Goal: Task Accomplishment & Management: Manage account settings

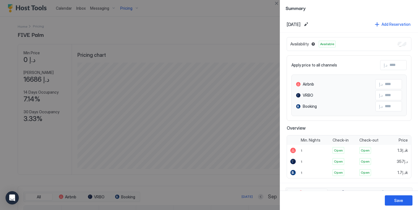
scroll to position [106, 318]
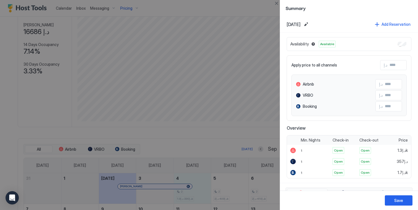
click at [75, 107] on div at bounding box center [209, 105] width 418 height 210
click at [278, 2] on button "Close" at bounding box center [276, 3] width 7 height 7
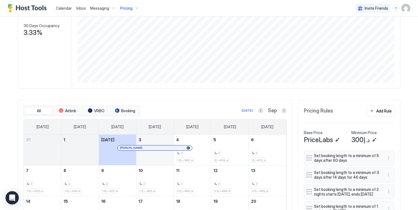
scroll to position [162, 0]
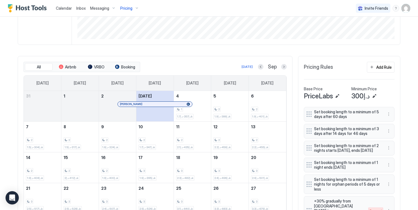
scroll to position [128, 0]
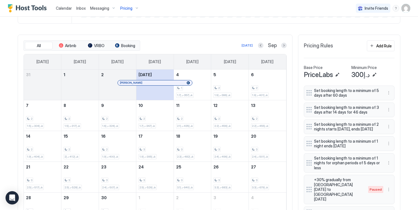
scroll to position [161, 0]
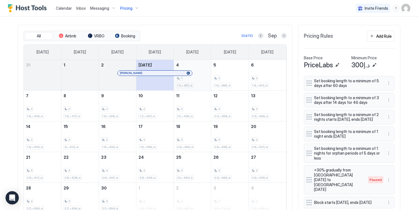
click at [203, 75] on div "1 د.إ357-د.إ1.7k" at bounding box center [192, 75] width 33 height 26
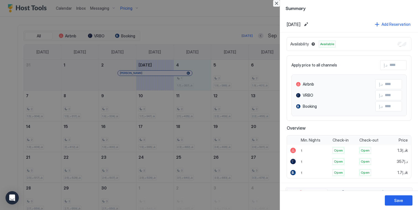
click at [278, 4] on button "Close" at bounding box center [276, 3] width 7 height 7
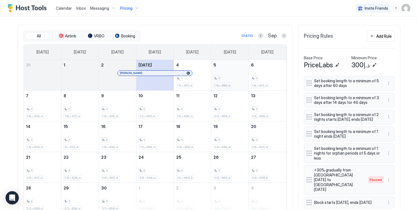
click at [227, 70] on div "2 د.إ386-د.إ1.9k" at bounding box center [229, 75] width 33 height 26
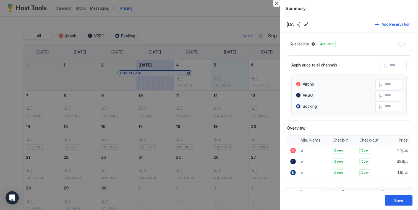
click at [274, 5] on button "Close" at bounding box center [276, 3] width 7 height 7
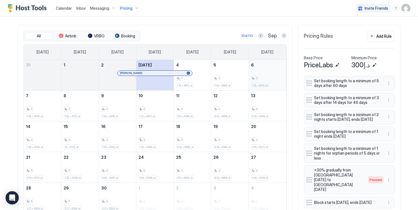
click at [273, 69] on div "2 د.إ401-د.إ1.9k" at bounding box center [267, 75] width 33 height 26
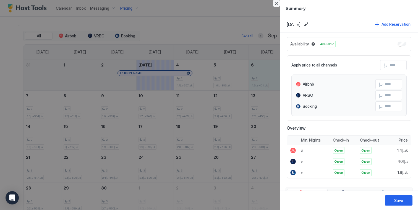
click at [277, 3] on button "Close" at bounding box center [276, 3] width 7 height 7
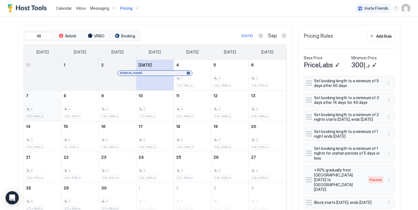
click at [47, 111] on div "2" at bounding box center [42, 108] width 33 height 5
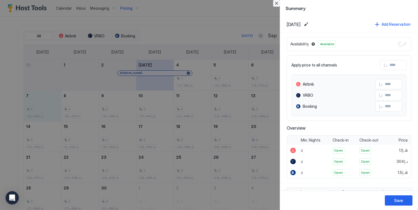
click at [276, 2] on button "Close" at bounding box center [276, 3] width 7 height 7
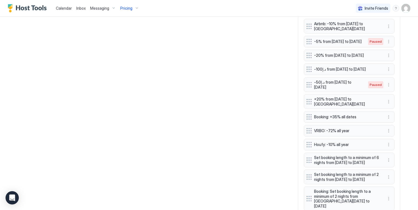
scroll to position [577, 0]
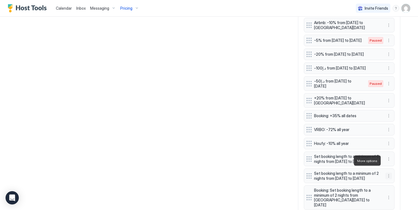
click at [386, 172] on button "More options" at bounding box center [388, 175] width 7 height 7
click at [393, 186] on span "Delete" at bounding box center [397, 186] width 10 height 4
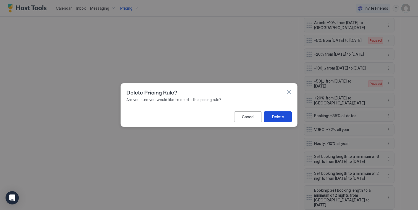
click at [286, 118] on button "Delete" at bounding box center [278, 116] width 28 height 11
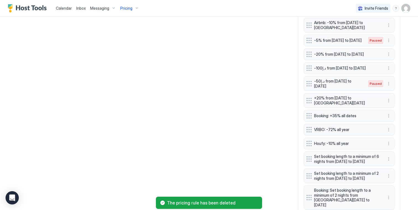
scroll to position [559, 0]
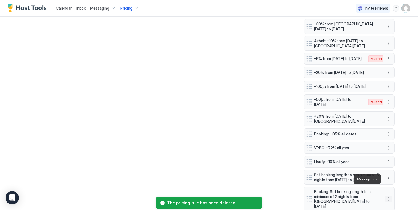
click at [386, 195] on button "More options" at bounding box center [388, 198] width 7 height 7
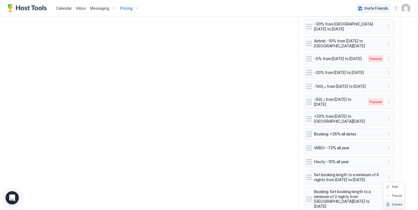
click at [395, 203] on span "Delete" at bounding box center [397, 204] width 10 height 4
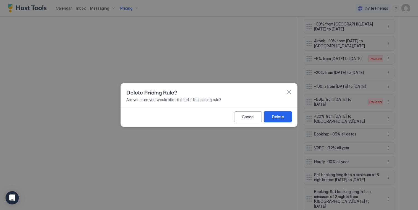
click at [282, 118] on div "Delete" at bounding box center [278, 117] width 12 height 6
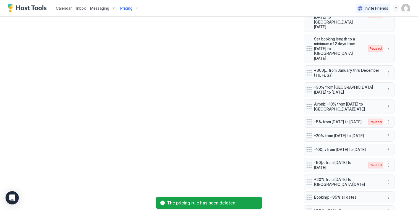
scroll to position [488, 0]
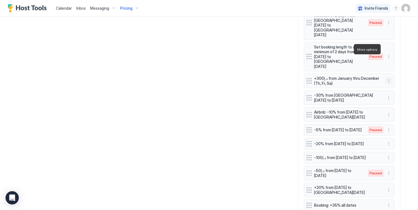
click at [386, 77] on button "More options" at bounding box center [388, 80] width 7 height 7
click at [395, 41] on div at bounding box center [209, 105] width 418 height 210
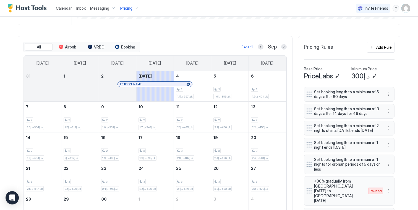
scroll to position [82, 0]
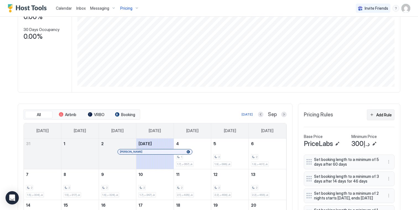
click at [378, 118] on div "Add Rule" at bounding box center [383, 115] width 15 height 6
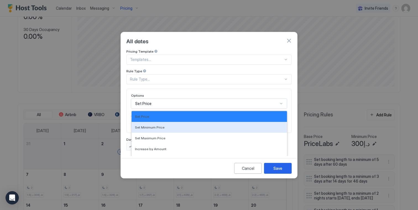
scroll to position [28, 0]
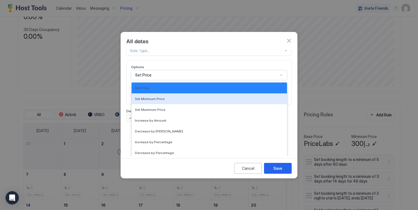
click at [184, 80] on div "Set Minimum Price, 2 of 17. 17 results available. Use Up and Down to choose opt…" at bounding box center [209, 75] width 156 height 10
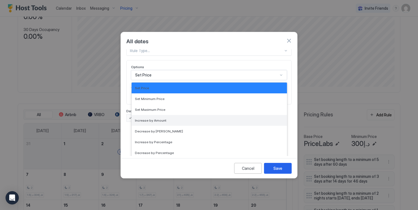
click at [181, 118] on div "Increase by Amount" at bounding box center [209, 120] width 149 height 4
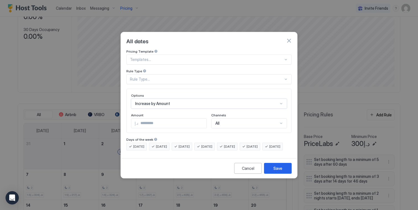
scroll to position [0, 0]
click at [235, 144] on span "[DATE]" at bounding box center [229, 146] width 11 height 5
drag, startPoint x: 175, startPoint y: 120, endPoint x: 91, endPoint y: 116, distance: 84.4
click at [94, 117] on div "All dates Pricing Template Templates... Rule Type Rule Type... Options Increase…" at bounding box center [209, 105] width 418 height 210
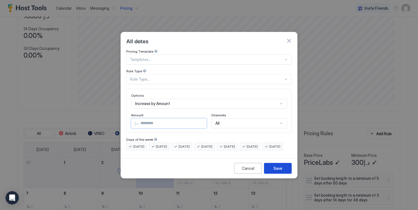
scroll to position [101, 0]
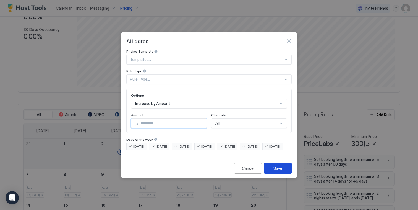
type input "***"
click at [273, 171] on button "Save" at bounding box center [278, 168] width 28 height 11
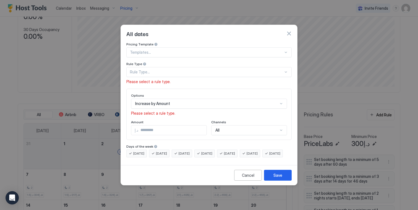
scroll to position [21, 0]
click at [184, 98] on div "Increase by Amount" at bounding box center [209, 103] width 156 height 10
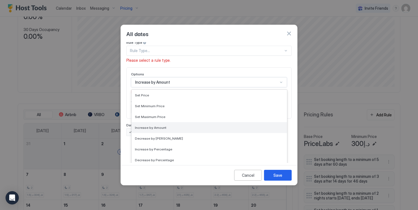
click at [180, 125] on div "Increase by Amount" at bounding box center [209, 127] width 149 height 4
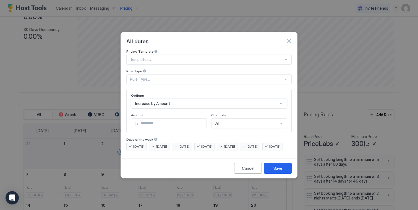
click at [185, 80] on div "Pricing Template Templates... Rule Type Rule Type... Options option Increase by…" at bounding box center [208, 99] width 165 height 101
click at [186, 77] on div "Rule Type..." at bounding box center [206, 79] width 153 height 5
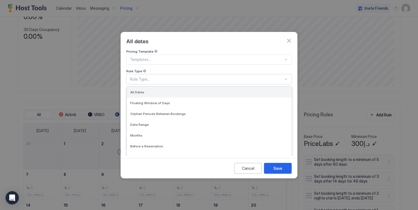
click at [184, 90] on div "All Dates" at bounding box center [209, 92] width 158 height 4
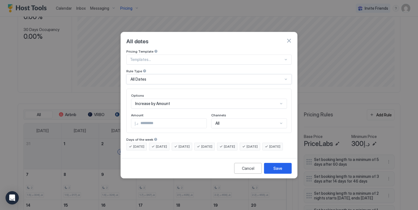
click at [235, 144] on div "[DATE]" at bounding box center [227, 146] width 20 height 8
click at [283, 173] on button "Save" at bounding box center [278, 168] width 28 height 11
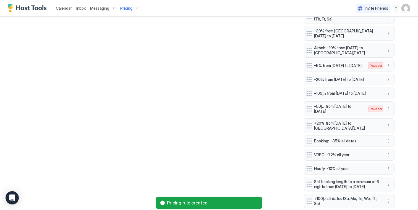
scroll to position [554, 0]
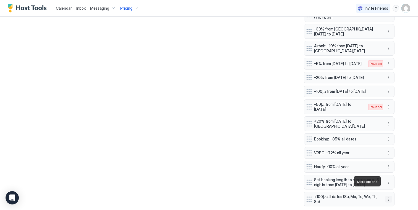
click at [387, 195] on button "More options" at bounding box center [388, 198] width 7 height 7
click at [390, 154] on div "Edit" at bounding box center [392, 155] width 12 height 4
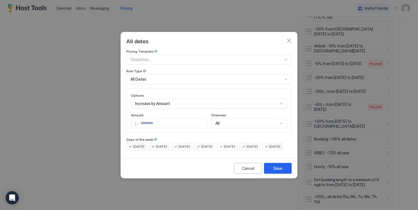
click at [235, 142] on div "[DATE]" at bounding box center [227, 146] width 20 height 8
click at [212, 144] on span "[DATE]" at bounding box center [206, 146] width 11 height 5
click at [192, 144] on div "[DATE]" at bounding box center [182, 146] width 20 height 8
click at [162, 144] on span "[DATE]" at bounding box center [161, 146] width 11 height 5
click at [140, 144] on span "[DATE]" at bounding box center [138, 146] width 11 height 5
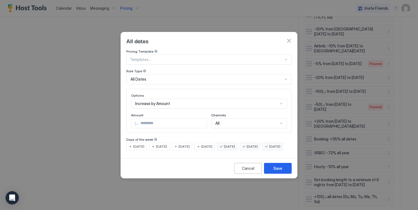
click at [269, 149] on span "[DATE]" at bounding box center [274, 146] width 11 height 5
click at [258, 144] on span "[DATE]" at bounding box center [252, 146] width 11 height 5
click at [273, 170] on button "Save" at bounding box center [278, 168] width 28 height 11
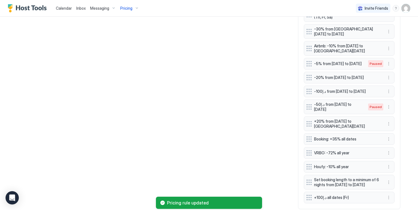
scroll to position [551, 0]
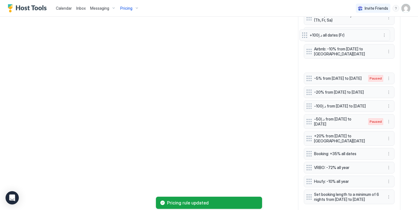
drag, startPoint x: 307, startPoint y: 181, endPoint x: 305, endPoint y: 38, distance: 143.2
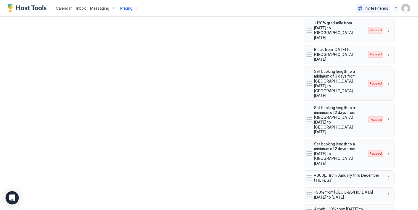
scroll to position [409, 0]
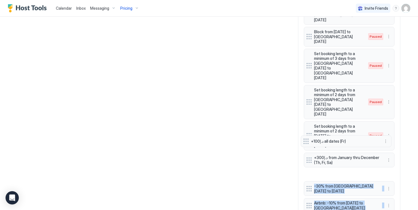
drag, startPoint x: 308, startPoint y: 178, endPoint x: 307, endPoint y: 142, distance: 36.2
click at [307, 142] on div "Set booking length to a minimum of 5 days after 60 days Set booking length to a…" at bounding box center [349, 87] width 91 height 521
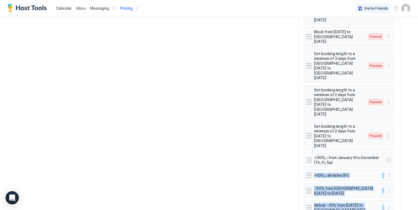
click at [388, 156] on button "More options" at bounding box center [388, 159] width 7 height 7
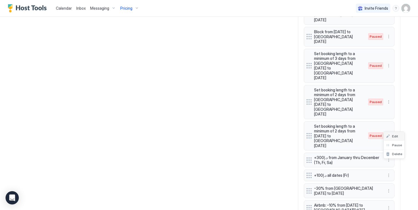
click at [389, 135] on div "Edit" at bounding box center [392, 136] width 12 height 4
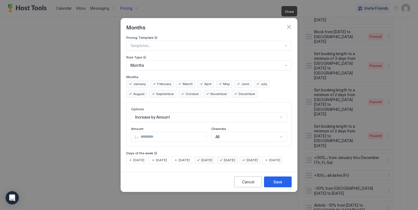
click at [291, 24] on button "button" at bounding box center [289, 27] width 6 height 6
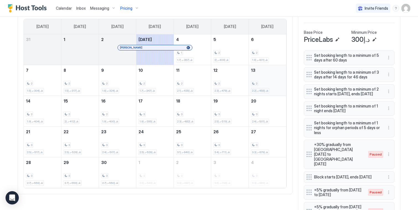
scroll to position [151, 0]
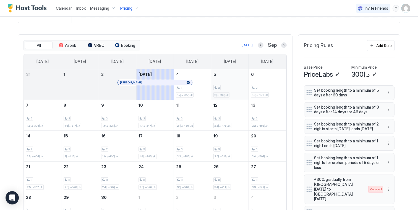
click at [240, 85] on div "2 د.إ409-د.إ2k" at bounding box center [229, 84] width 33 height 26
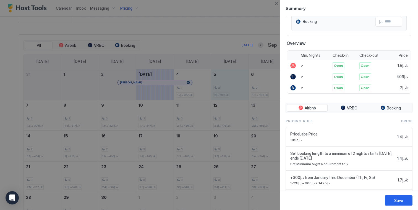
scroll to position [66, 0]
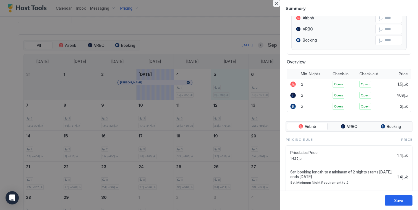
click at [277, 5] on button "Close" at bounding box center [276, 3] width 7 height 7
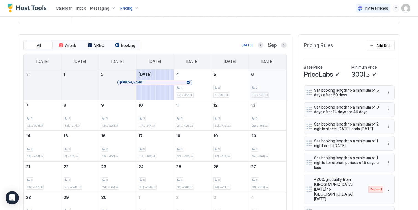
click at [269, 88] on div "2 د.إ401-د.إ1.9k" at bounding box center [267, 84] width 33 height 26
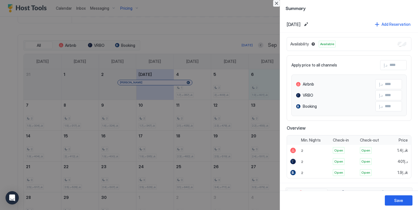
click at [277, 3] on button "Close" at bounding box center [276, 3] width 7 height 7
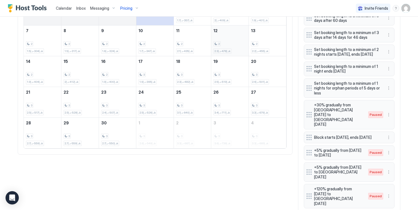
scroll to position [175, 0]
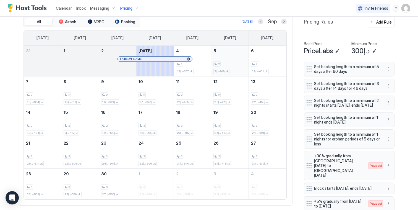
click at [230, 67] on div "2" at bounding box center [229, 63] width 33 height 5
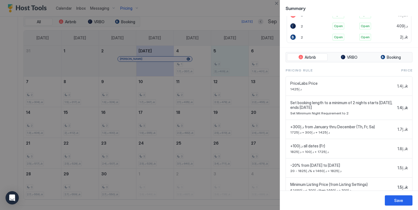
scroll to position [156, 0]
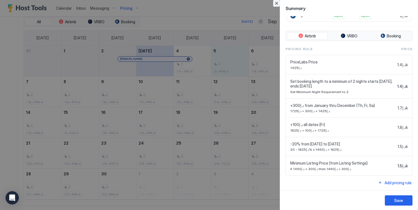
click at [276, 3] on button "Close" at bounding box center [276, 3] width 7 height 7
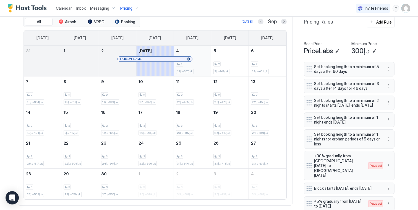
click at [200, 55] on div "1 د.إ357-د.إ1.7k" at bounding box center [192, 61] width 33 height 26
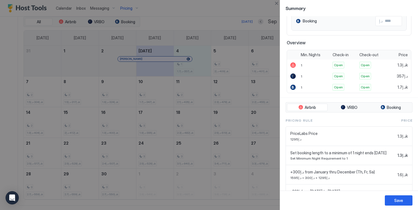
scroll to position [132, 0]
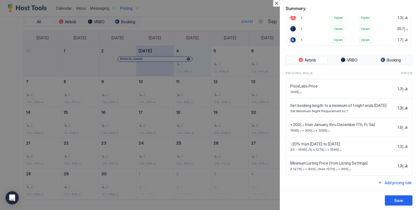
click at [276, 4] on button "Close" at bounding box center [276, 3] width 7 height 7
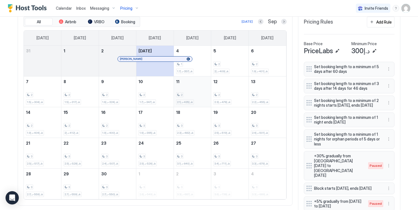
scroll to position [0, 0]
